Goal: Information Seeking & Learning: Learn about a topic

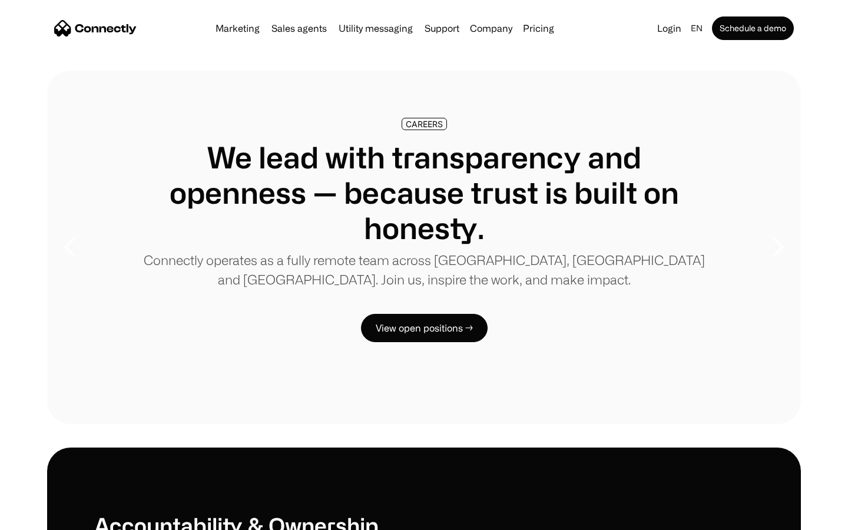
scroll to position [3595, 0]
